Goal: Check status

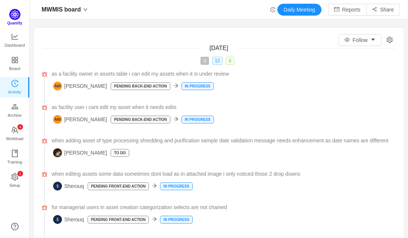
scroll to position [227, 361]
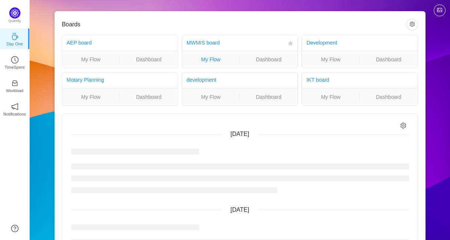
click at [209, 60] on link "My Flow" at bounding box center [211, 59] width 58 height 8
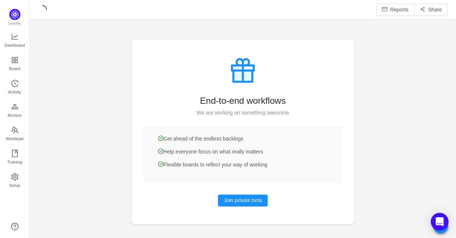
scroll to position [227, 409]
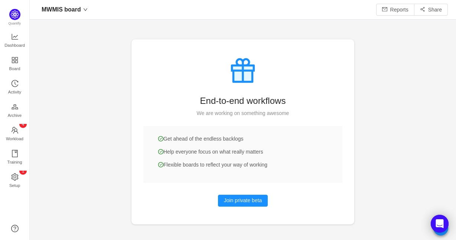
scroll to position [229, 409]
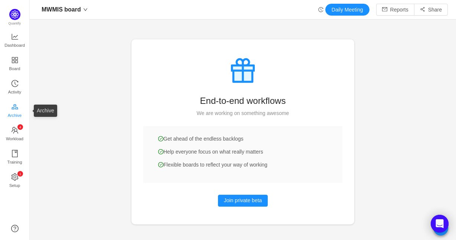
click at [13, 108] on span "Archive" at bounding box center [15, 115] width 14 height 15
click at [16, 86] on span "Activity" at bounding box center [14, 92] width 13 height 15
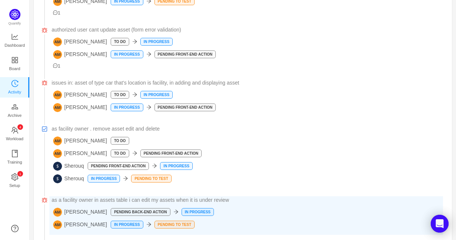
scroll to position [557, 0]
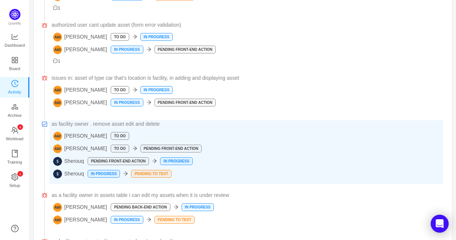
click at [74, 162] on span "Sherouq" at bounding box center [68, 161] width 31 height 9
click at [66, 175] on span "Sherouq" at bounding box center [68, 174] width 31 height 9
click at [113, 175] on p "In Progress" at bounding box center [104, 173] width 32 height 7
click at [111, 163] on p "Pending Front-end Action" at bounding box center [118, 161] width 61 height 7
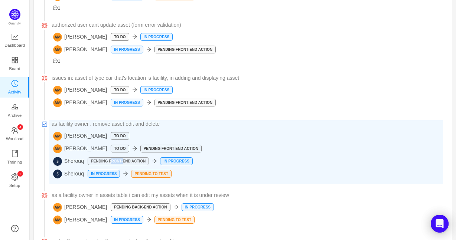
click at [111, 163] on p "Pending Front-end Action" at bounding box center [118, 161] width 61 height 7
click at [80, 126] on span "as facility owner . remove asset edit and delete" at bounding box center [106, 124] width 108 height 8
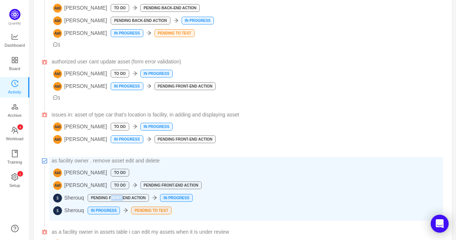
scroll to position [520, 0]
